Goal: Information Seeking & Learning: Learn about a topic

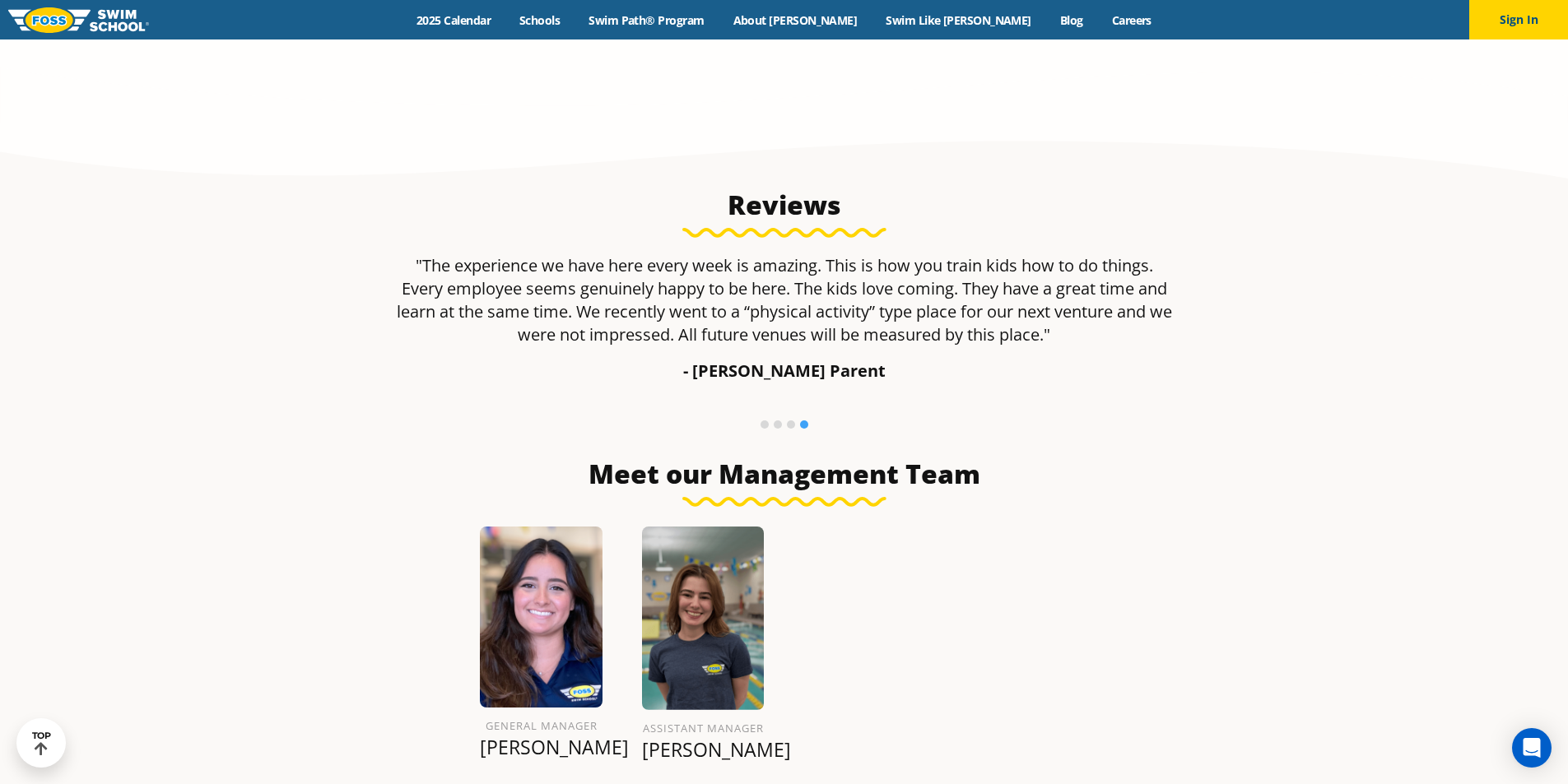
scroll to position [1645, 0]
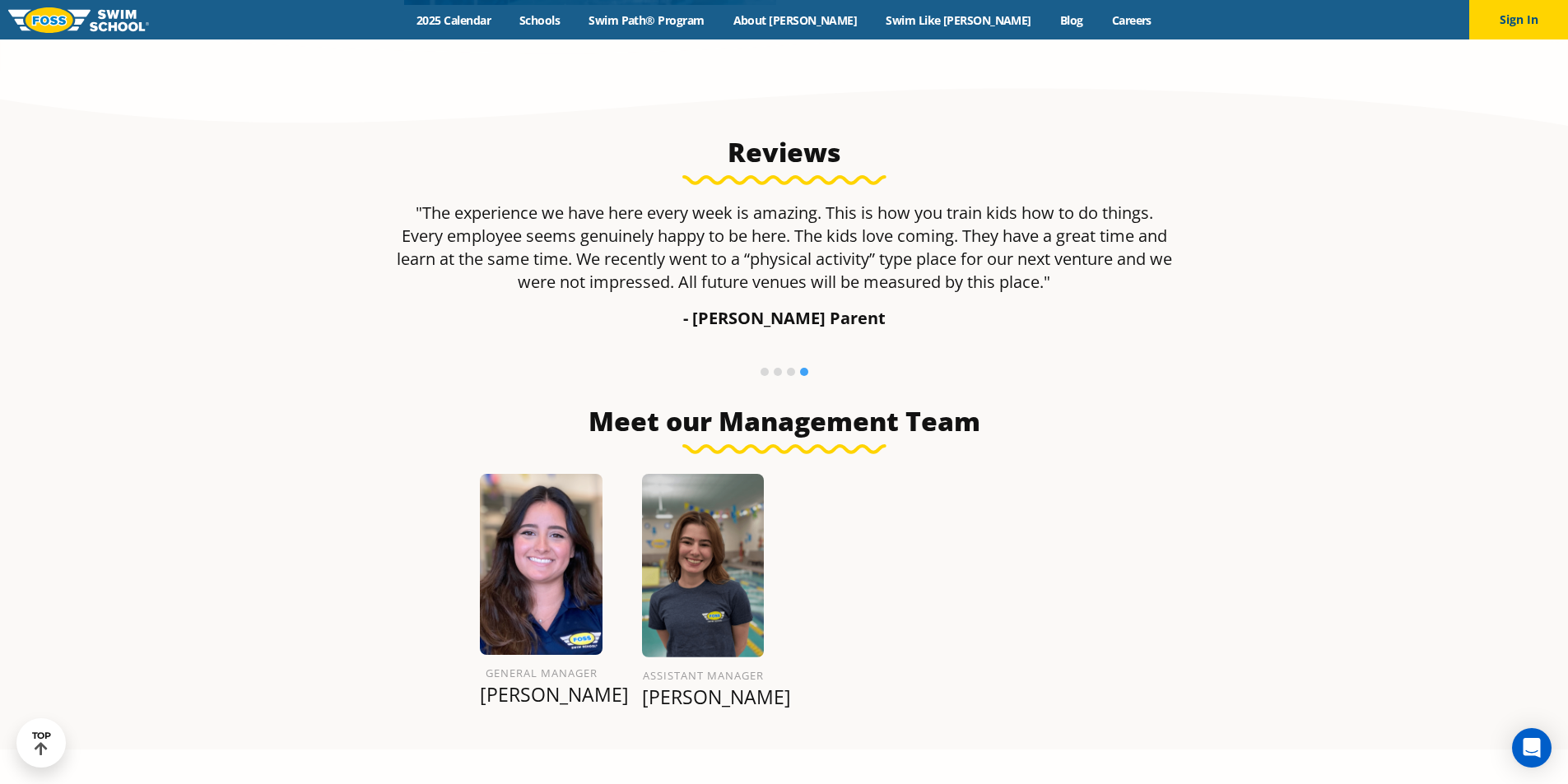
click at [710, 529] on img at bounding box center [703, 566] width 123 height 183
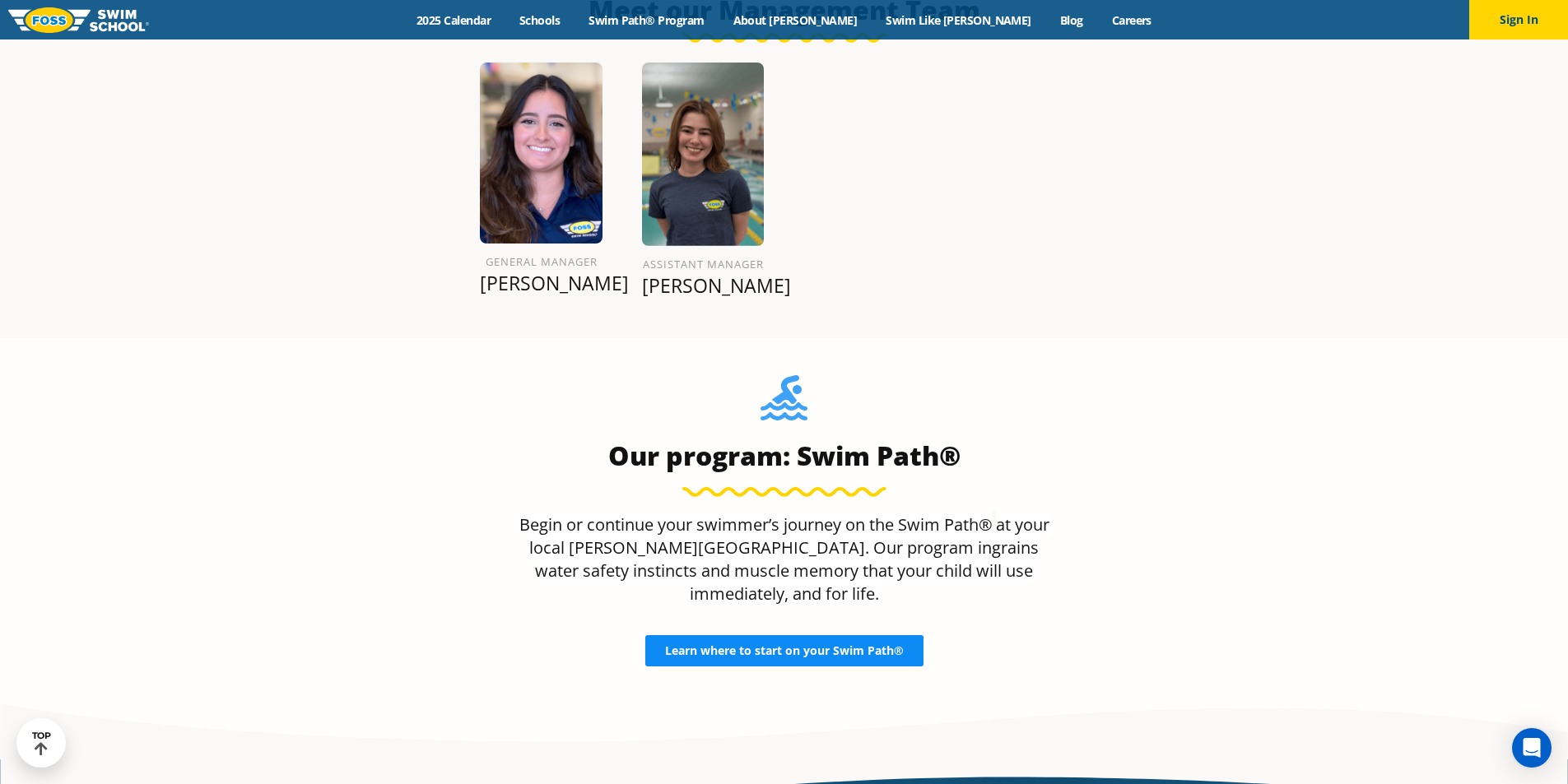
scroll to position [2079, 0]
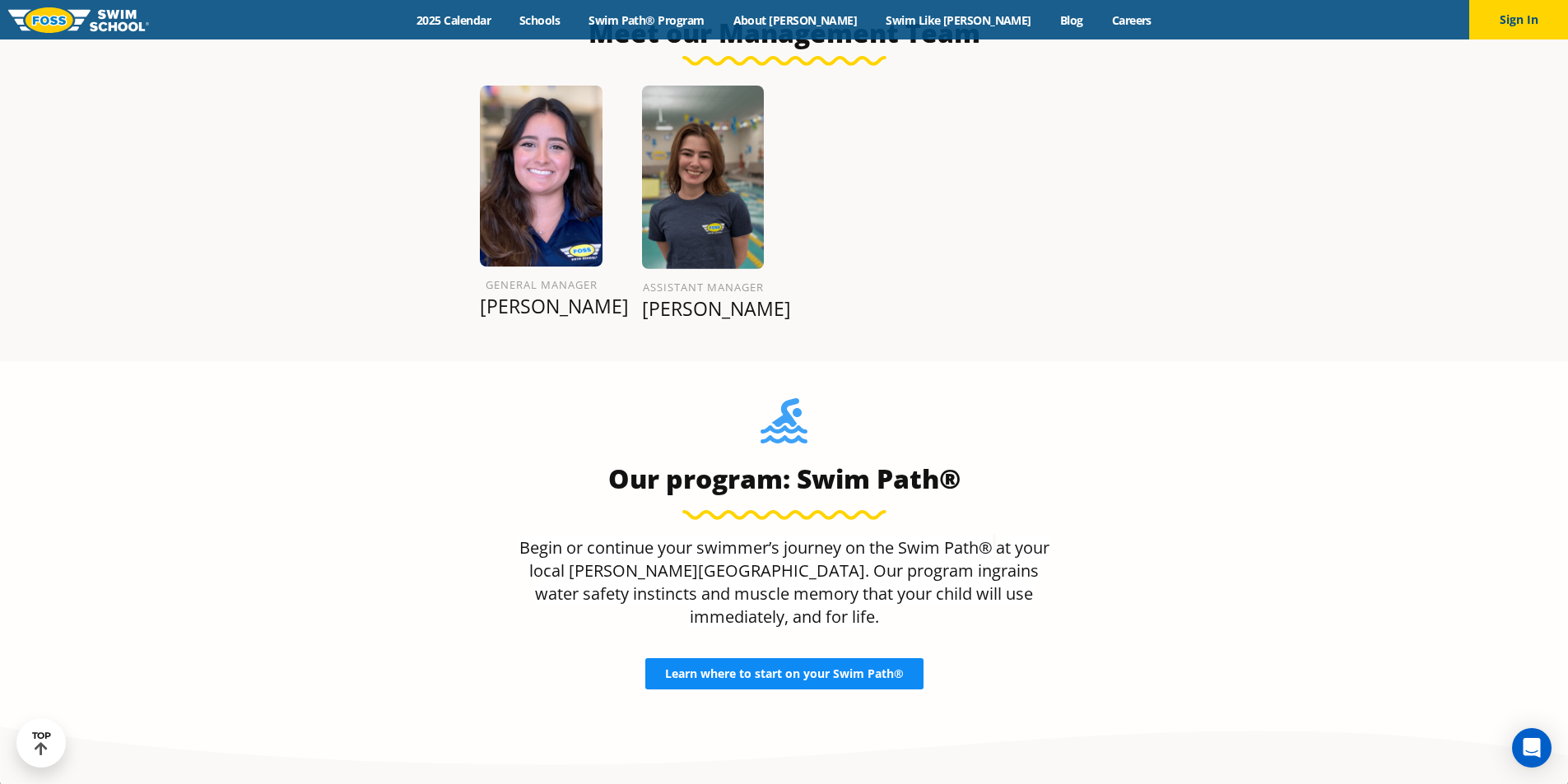
click at [827, 668] on span "Learn where to start on your Swim Path®" at bounding box center [784, 673] width 239 height 11
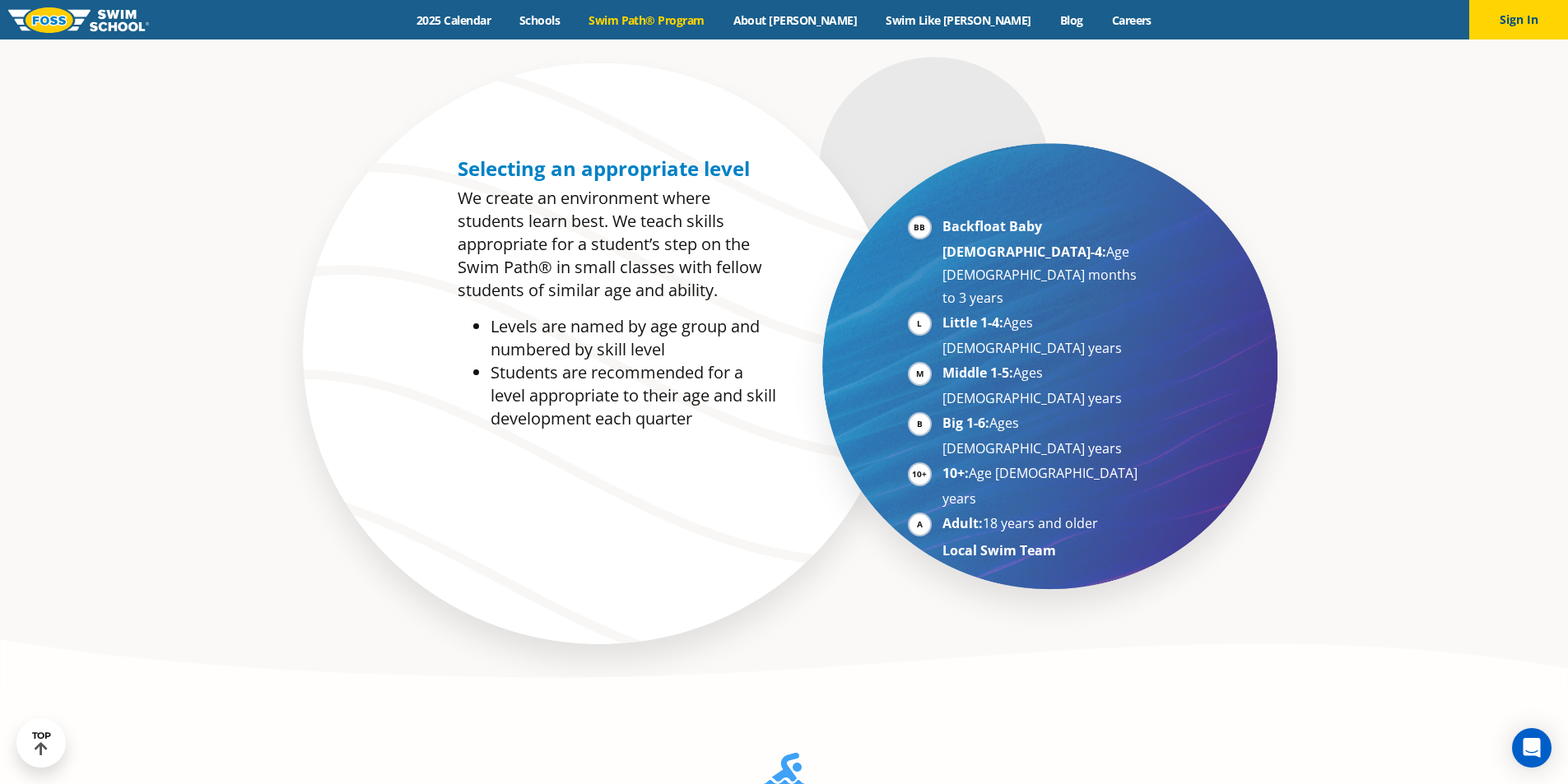
scroll to position [411, 0]
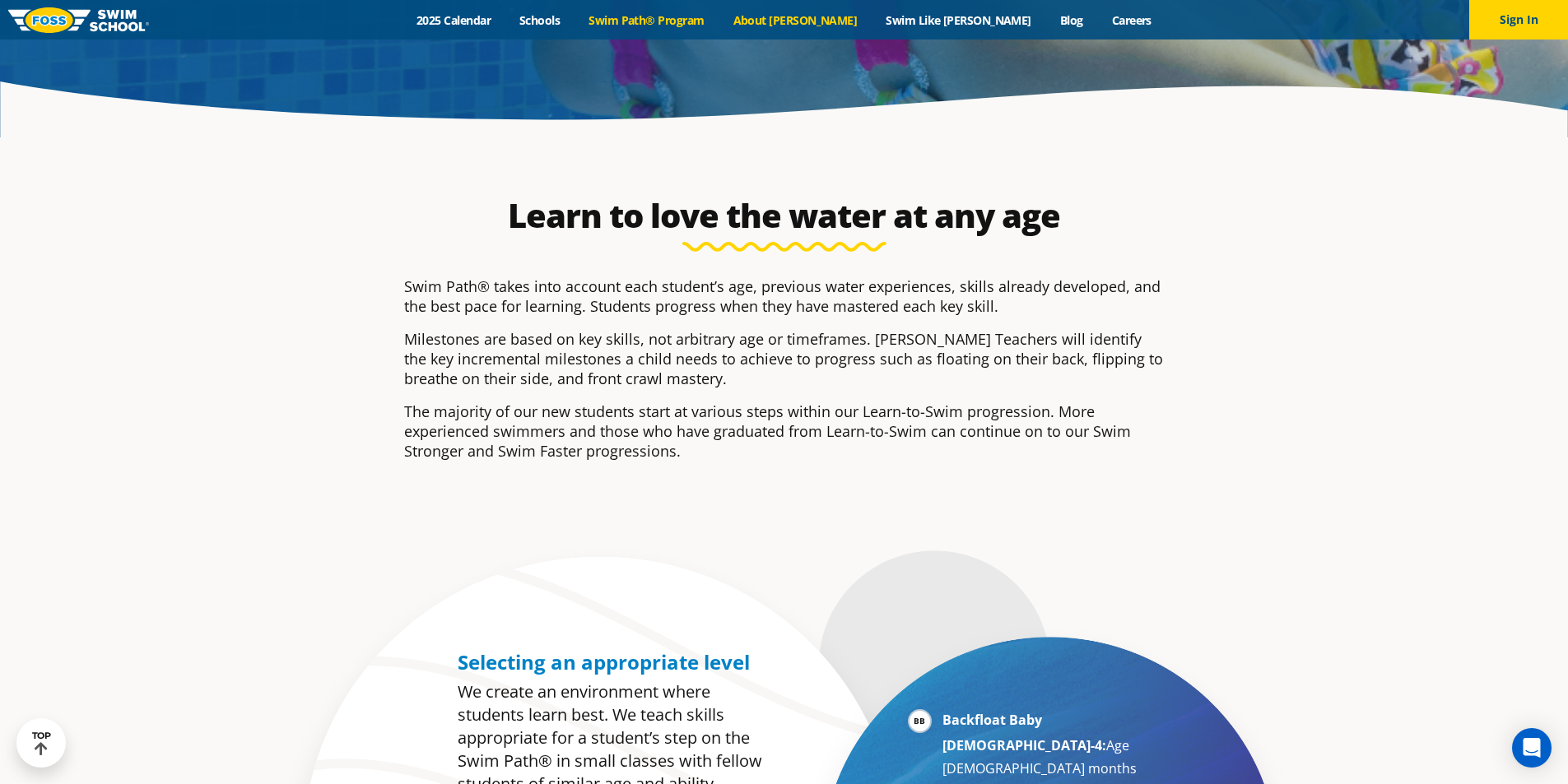
click at [792, 16] on link "About [PERSON_NAME]" at bounding box center [795, 20] width 153 height 15
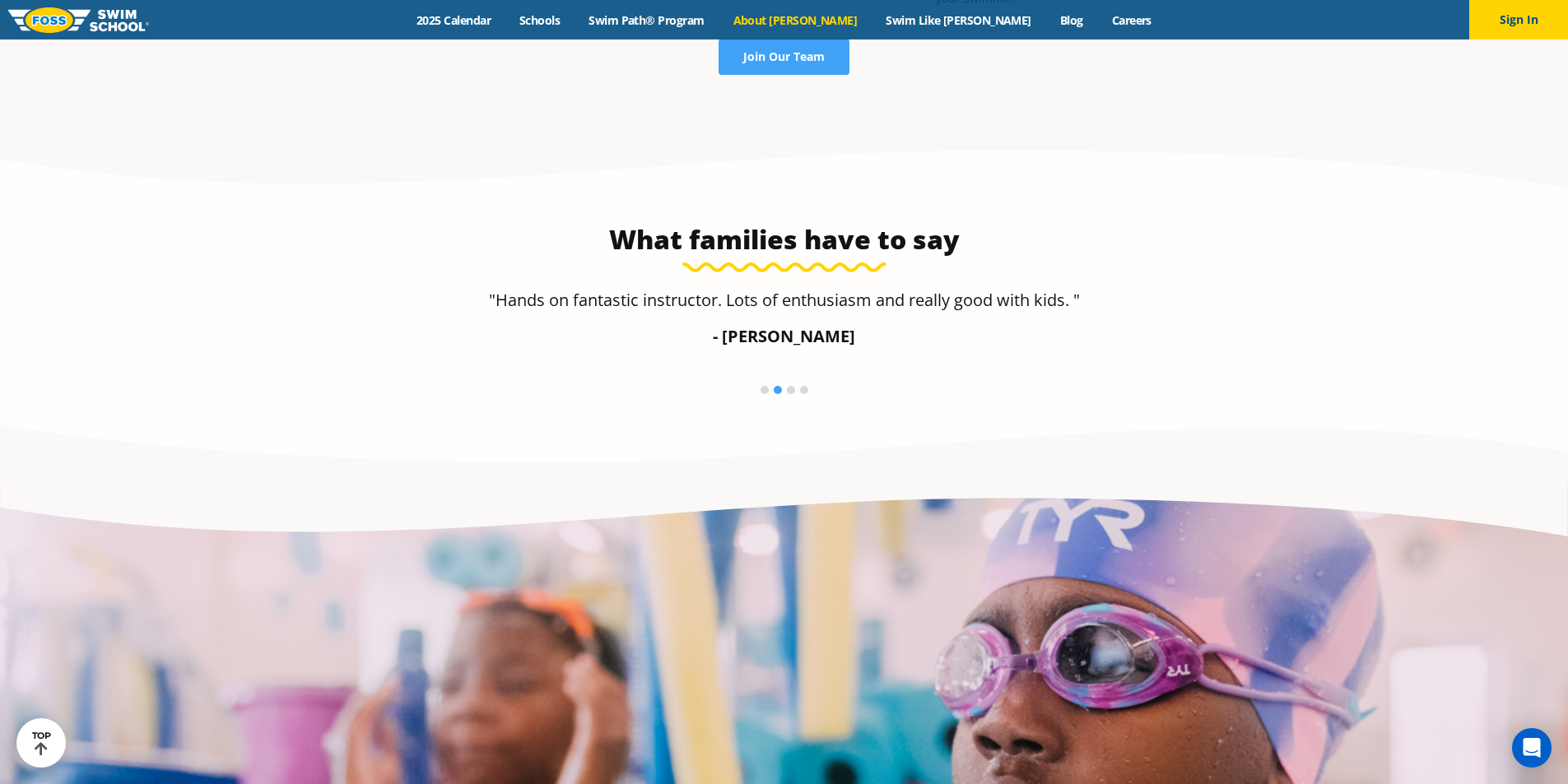
scroll to position [2796, 0]
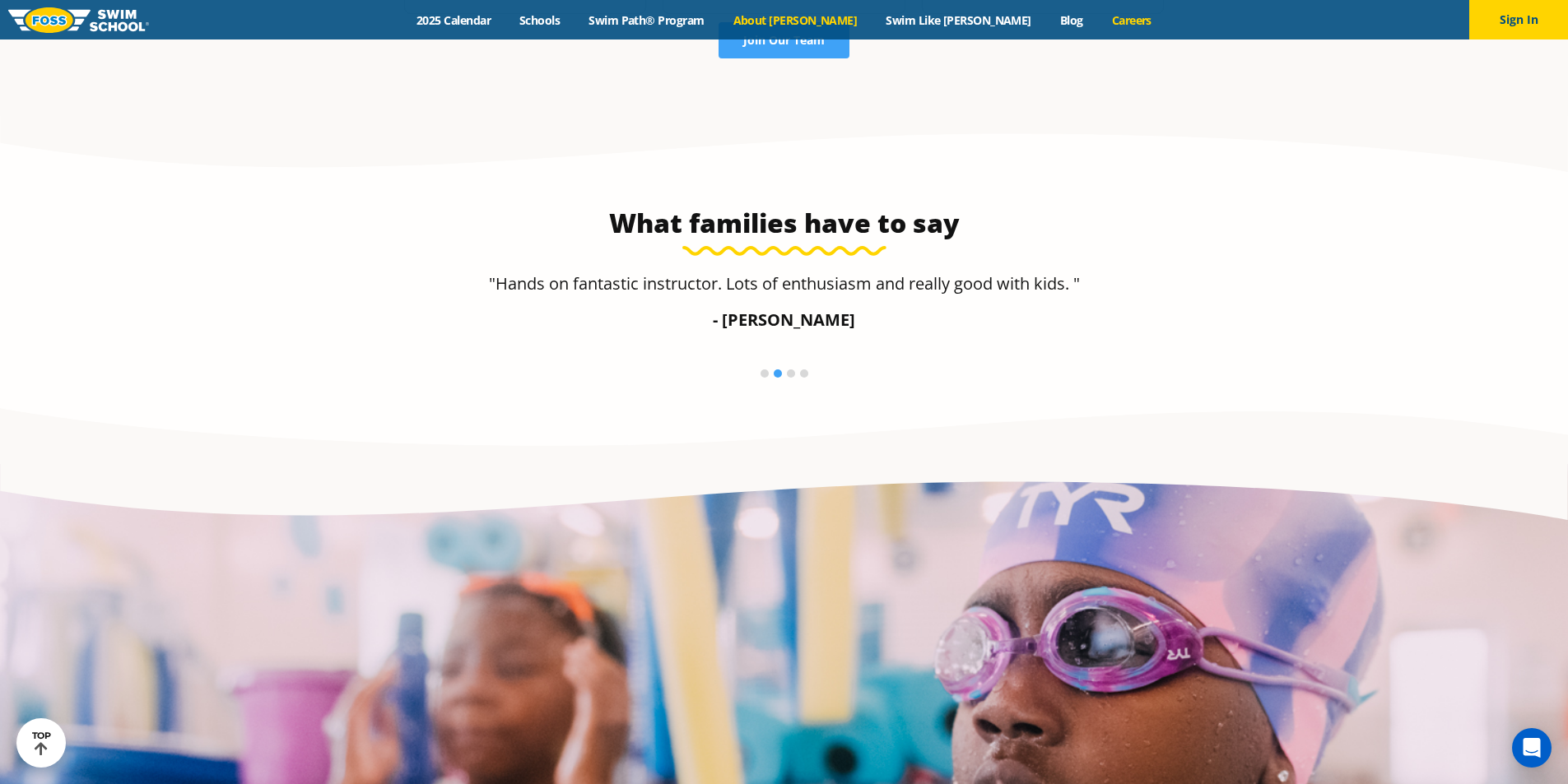
click at [1098, 20] on link "Careers" at bounding box center [1132, 20] width 69 height 15
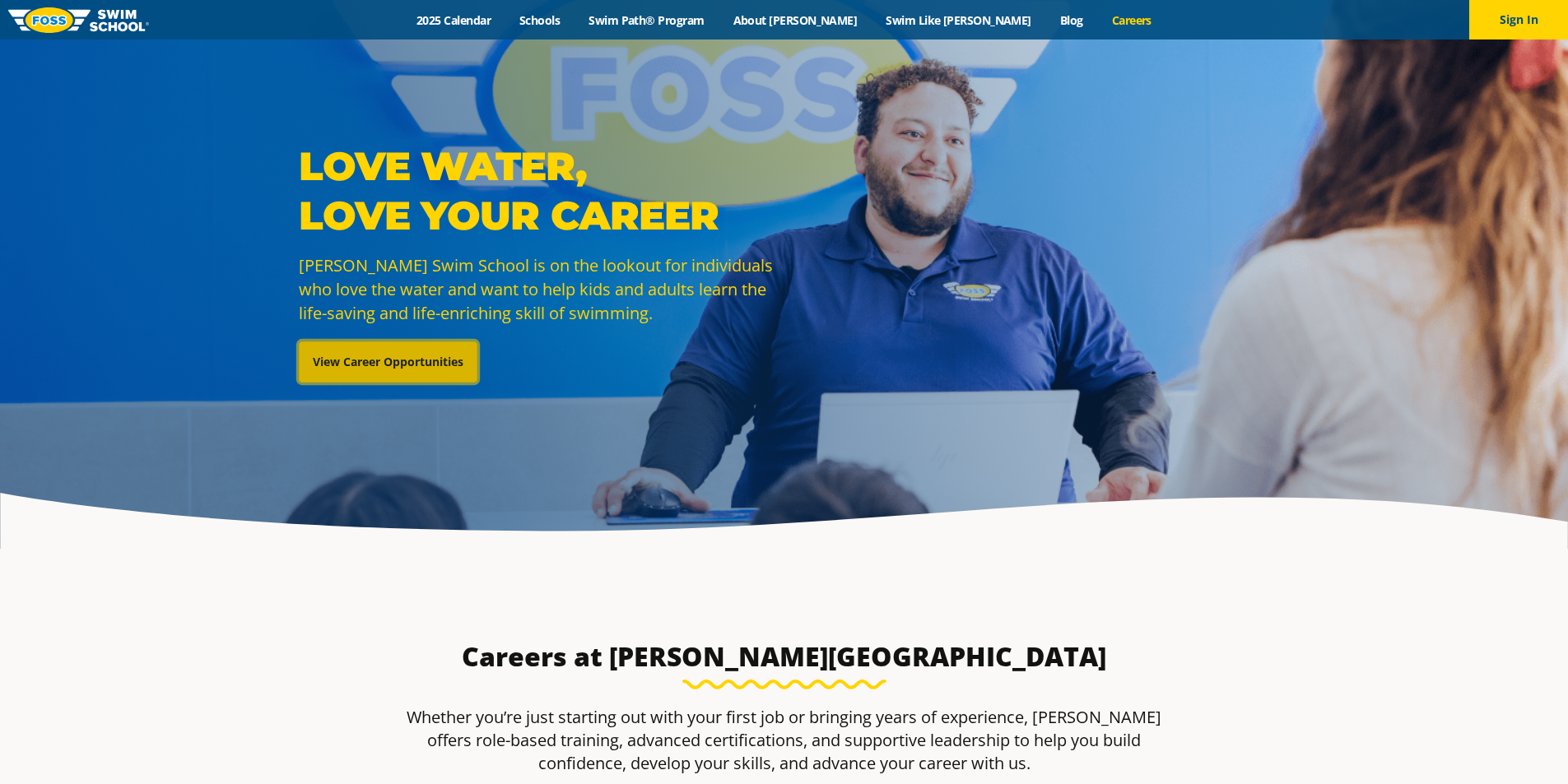
click at [346, 353] on link "View Career Opportunities" at bounding box center [387, 361] width 178 height 41
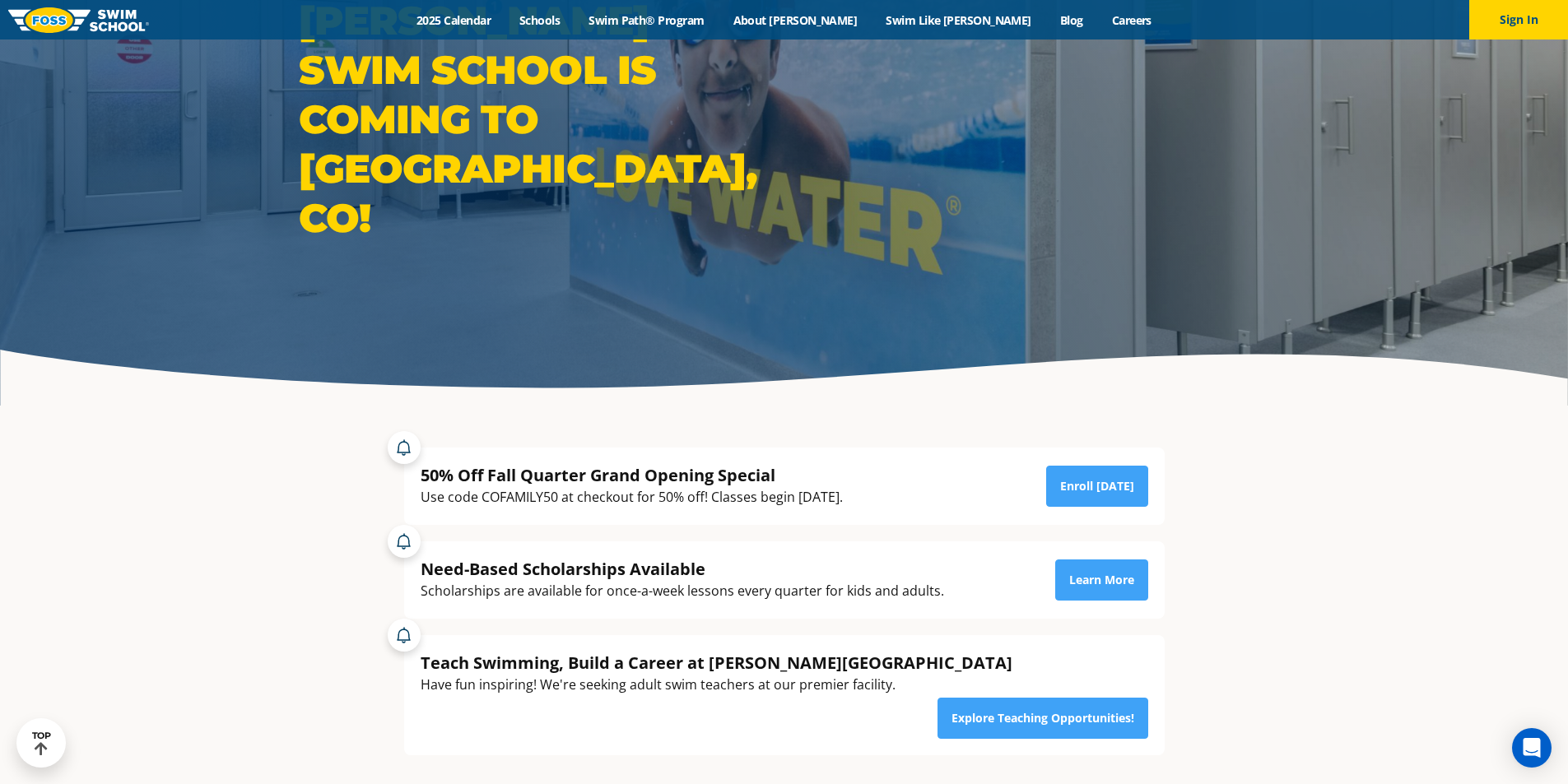
scroll to position [105, 0]
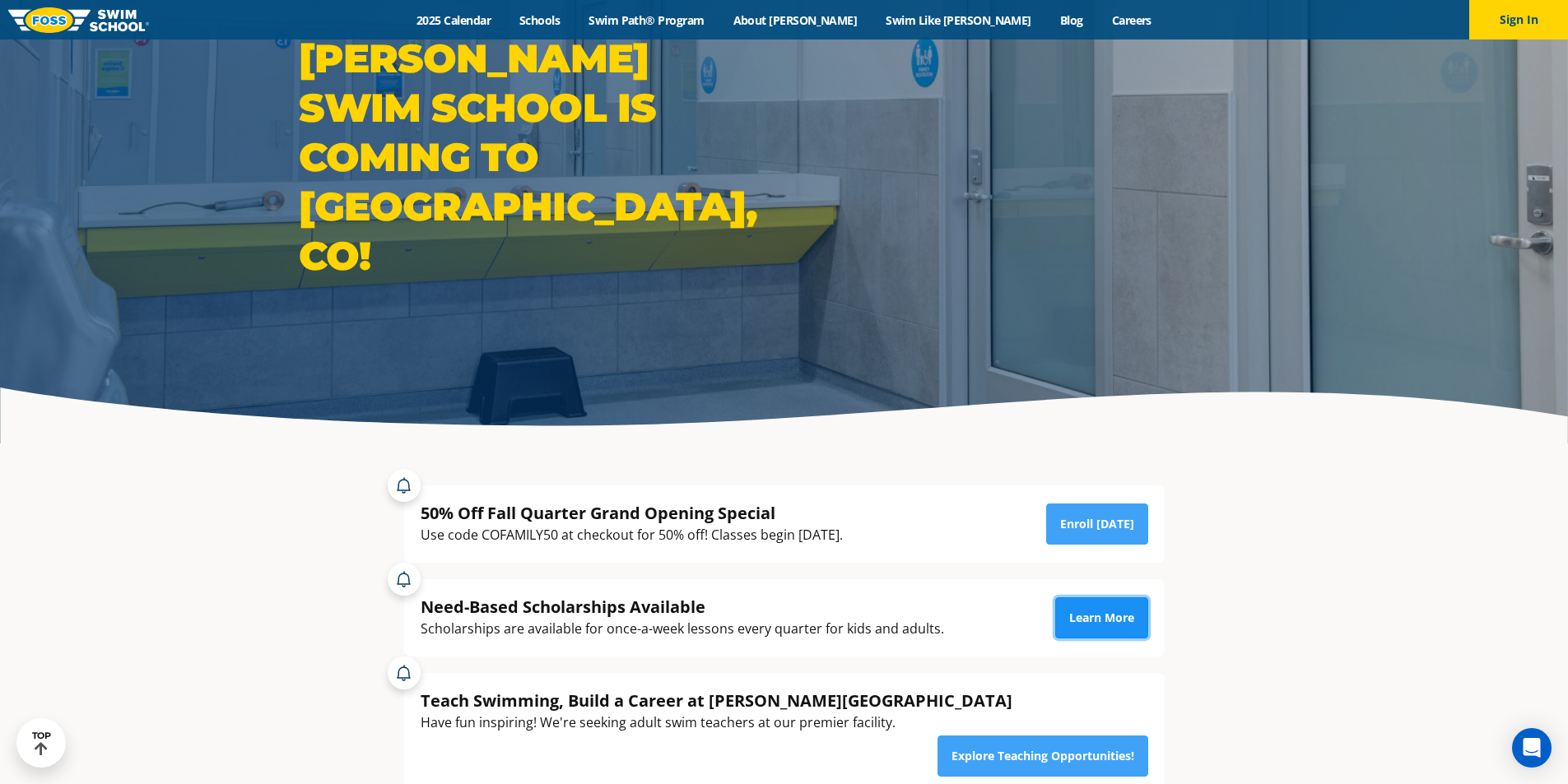
click at [1104, 619] on link "Learn More" at bounding box center [1101, 617] width 93 height 41
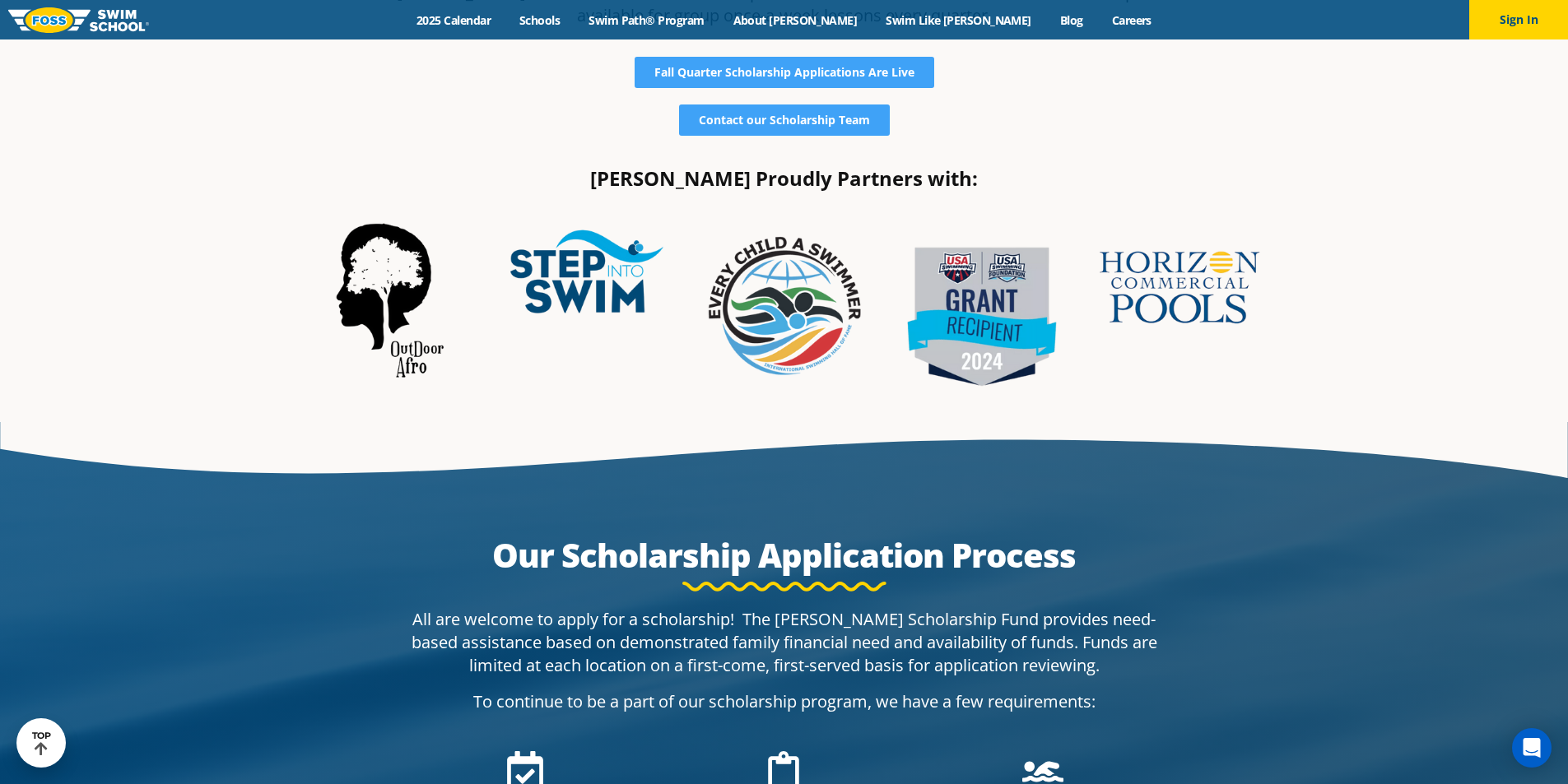
scroll to position [658, 0]
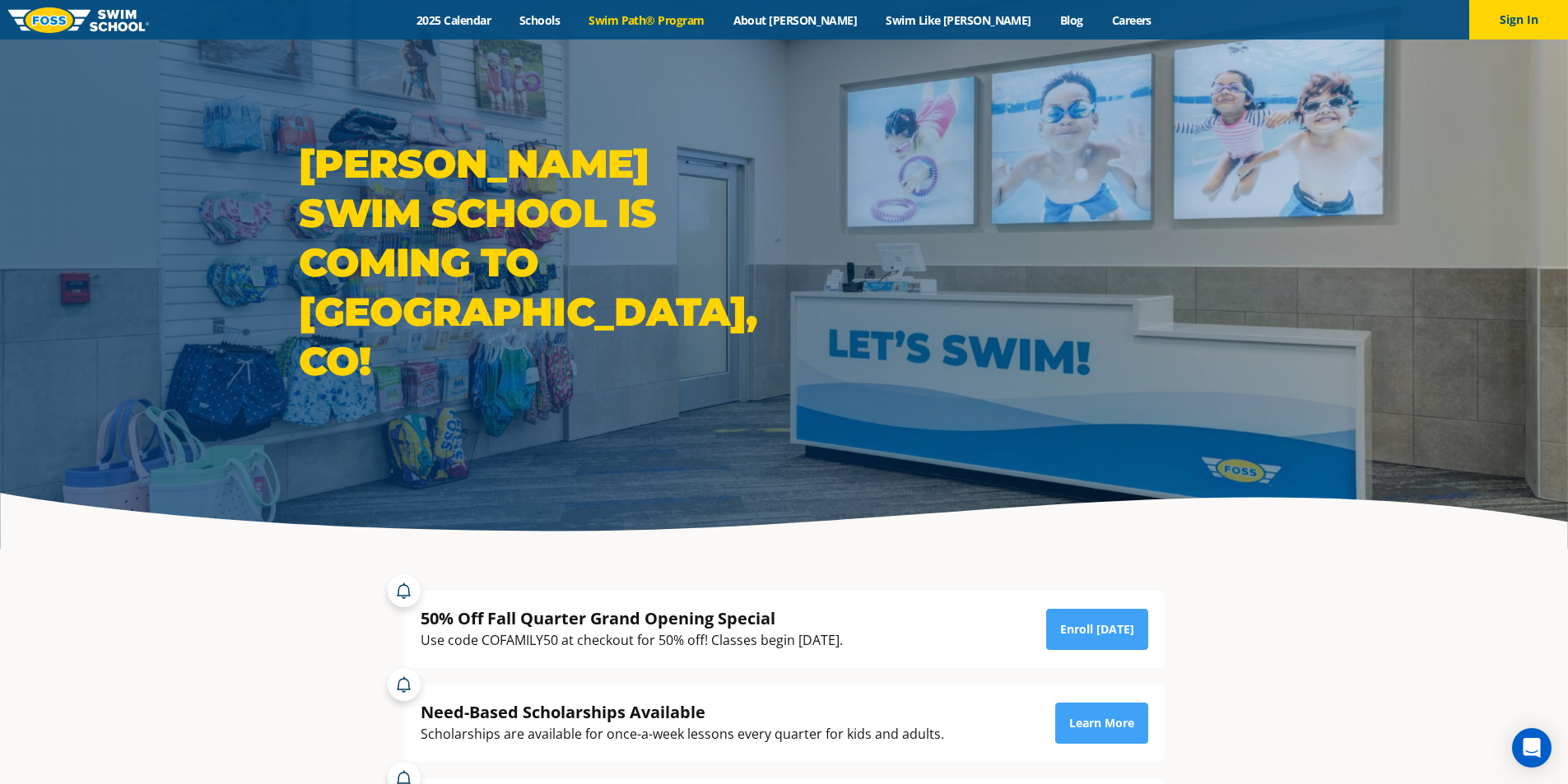
click at [713, 23] on link "Swim Path® Program" at bounding box center [646, 20] width 144 height 15
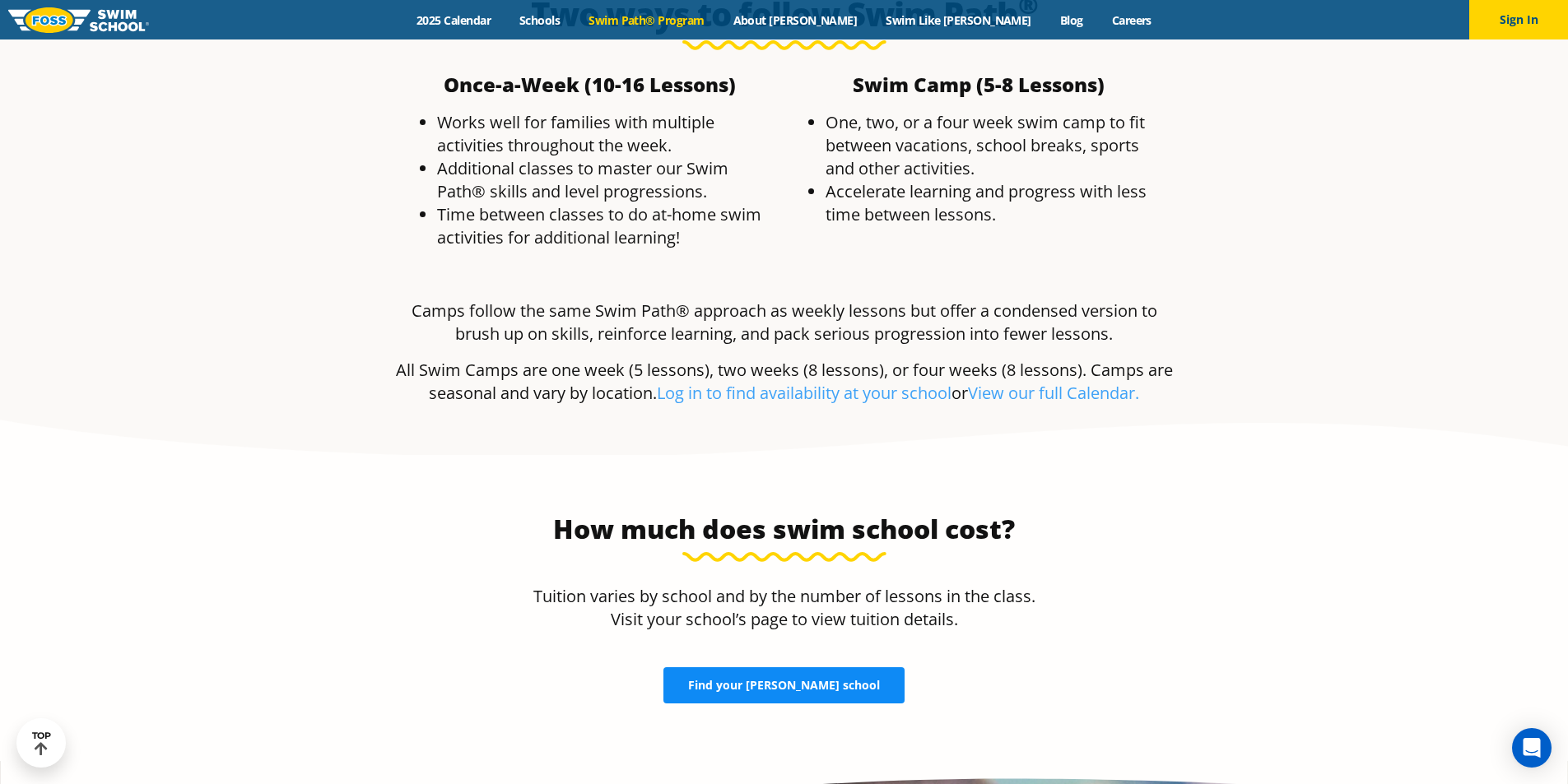
scroll to position [3208, 0]
